Goal: Find specific page/section: Find specific page/section

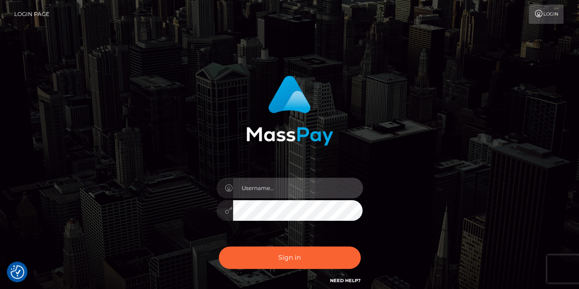
type input "bernice_lee"
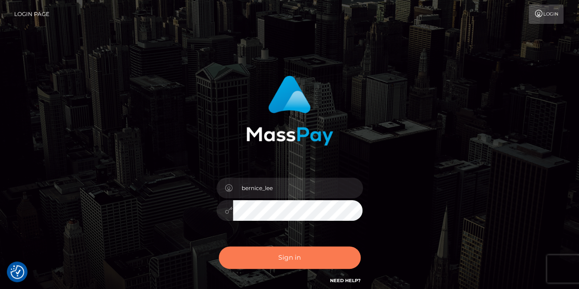
click at [312, 258] on button "Sign in" at bounding box center [290, 257] width 142 height 22
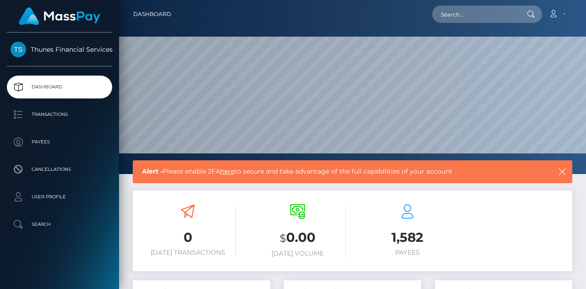
scroll to position [162, 137]
click at [70, 113] on p "Transactions" at bounding box center [60, 115] width 98 height 14
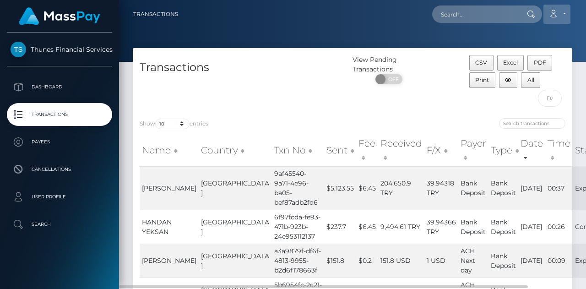
click at [557, 14] on icon at bounding box center [553, 13] width 10 height 7
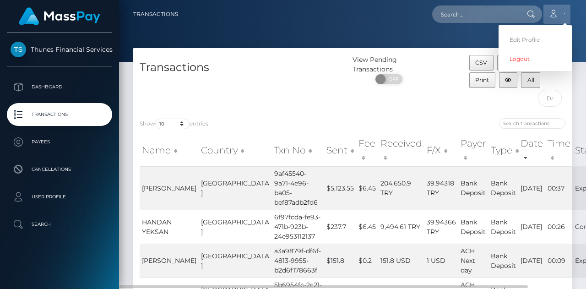
click at [557, 14] on icon at bounding box center [553, 13] width 10 height 7
